Goal: Navigation & Orientation: Find specific page/section

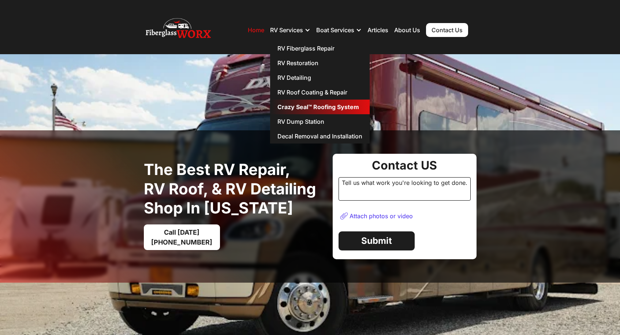
click at [306, 108] on link "Crazy Seal™ Roofing System" at bounding box center [320, 107] width 100 height 15
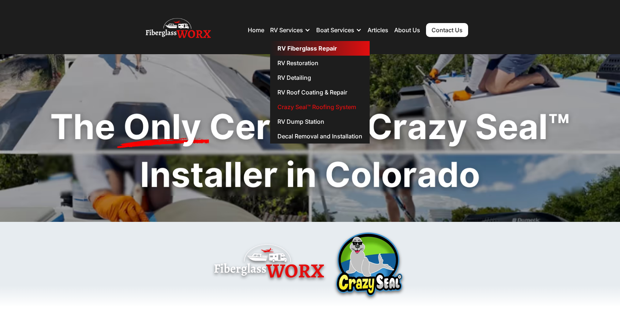
click at [294, 49] on link "RV Fiberglass Repair" at bounding box center [320, 48] width 100 height 15
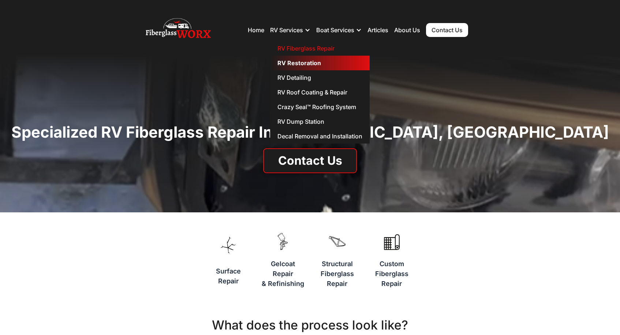
click at [308, 66] on link "RV Restoration" at bounding box center [320, 63] width 100 height 15
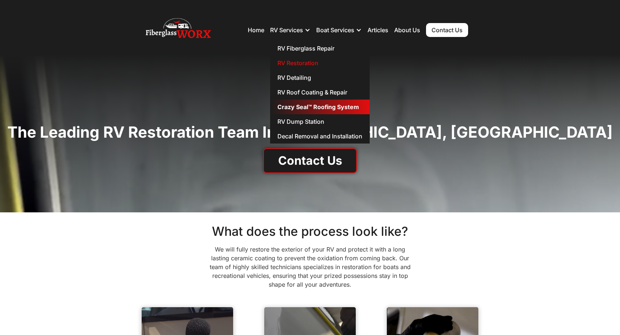
click at [355, 107] on link "Crazy Seal™ Roofing System" at bounding box center [320, 107] width 100 height 15
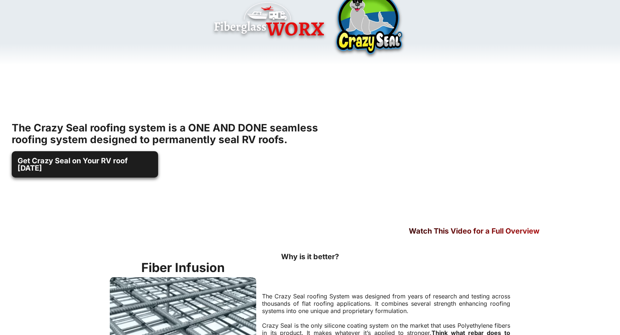
scroll to position [242, 0]
